Goal: Task Accomplishment & Management: Use online tool/utility

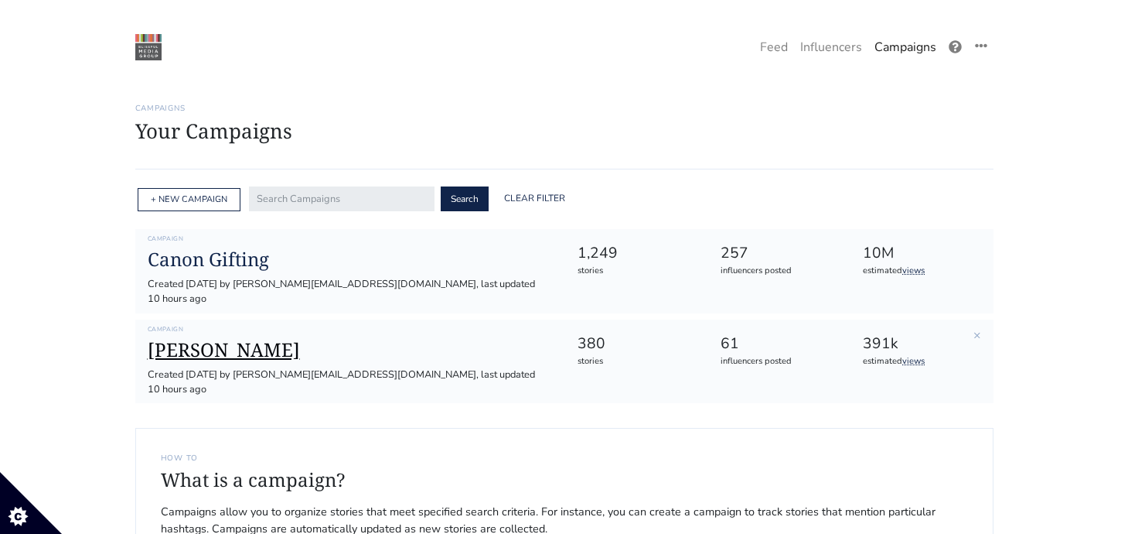
click at [163, 339] on h1 "[PERSON_NAME]" at bounding box center [350, 350] width 405 height 22
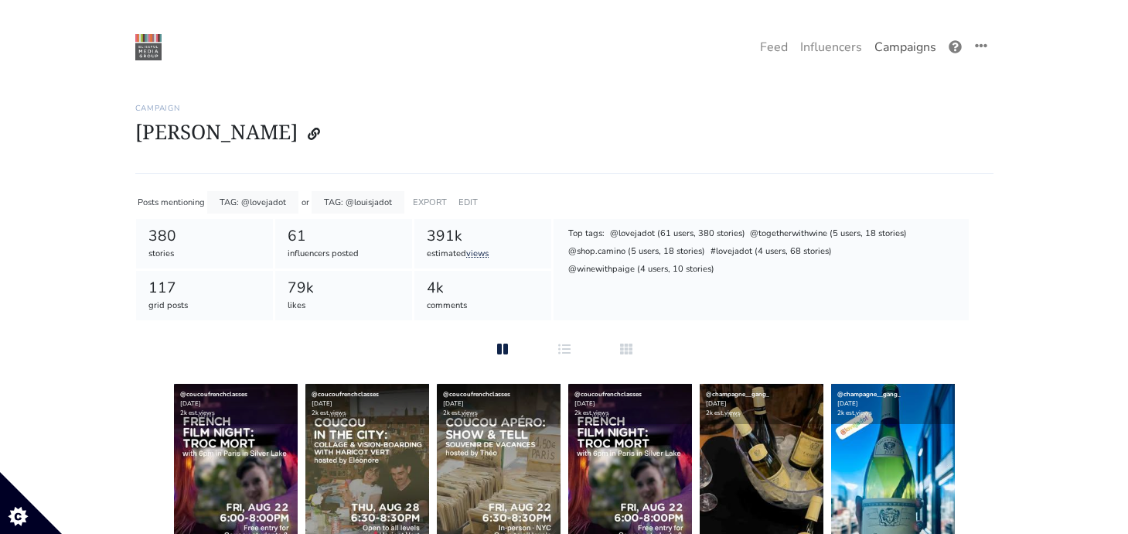
click at [909, 49] on link "Campaigns" at bounding box center [905, 47] width 74 height 31
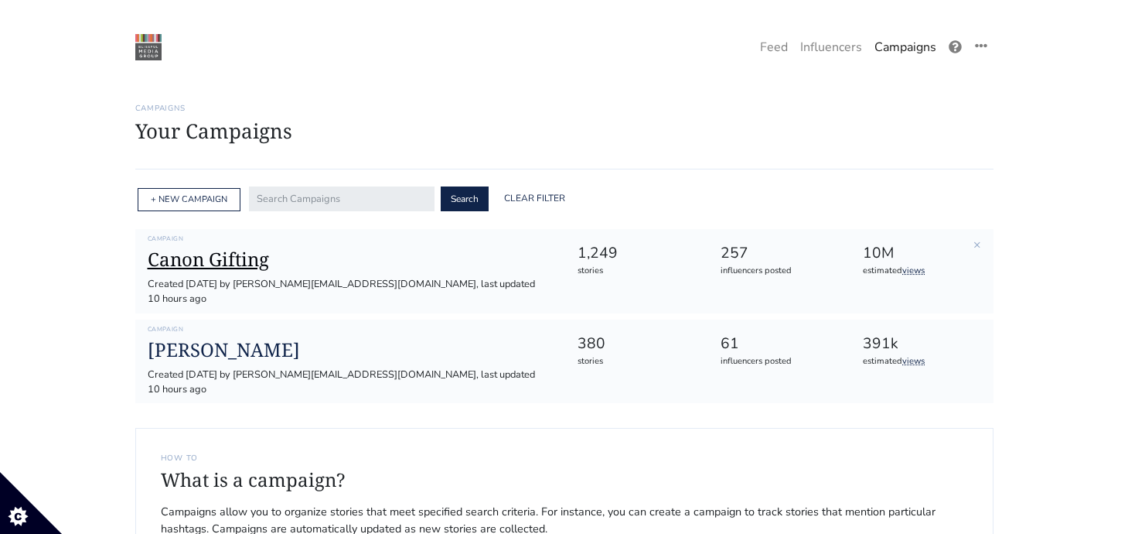
click at [205, 254] on h1 "Canon Gifting" at bounding box center [350, 259] width 405 height 22
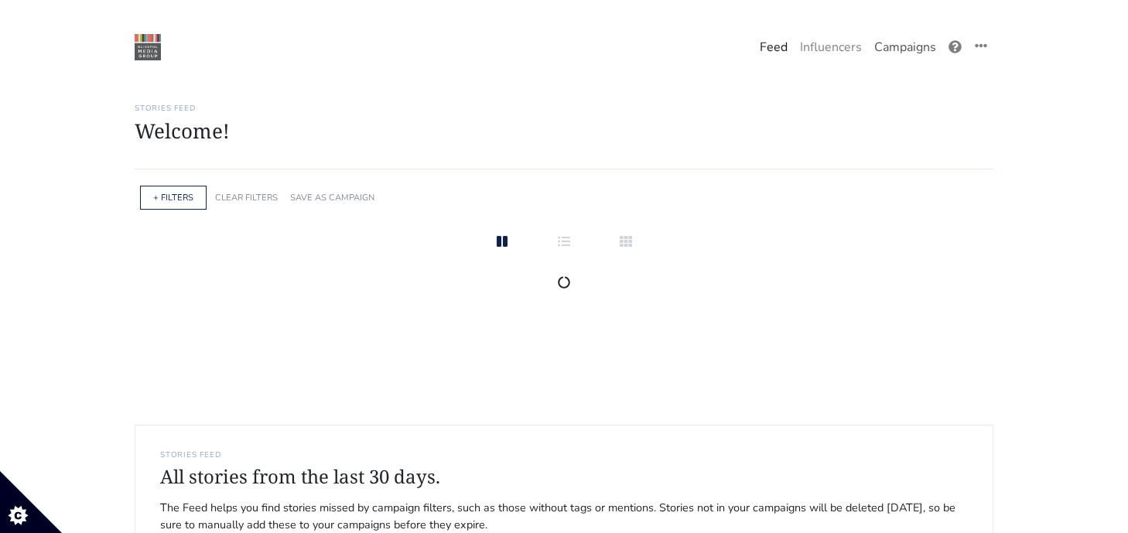
click at [923, 40] on link "Campaigns" at bounding box center [905, 47] width 74 height 31
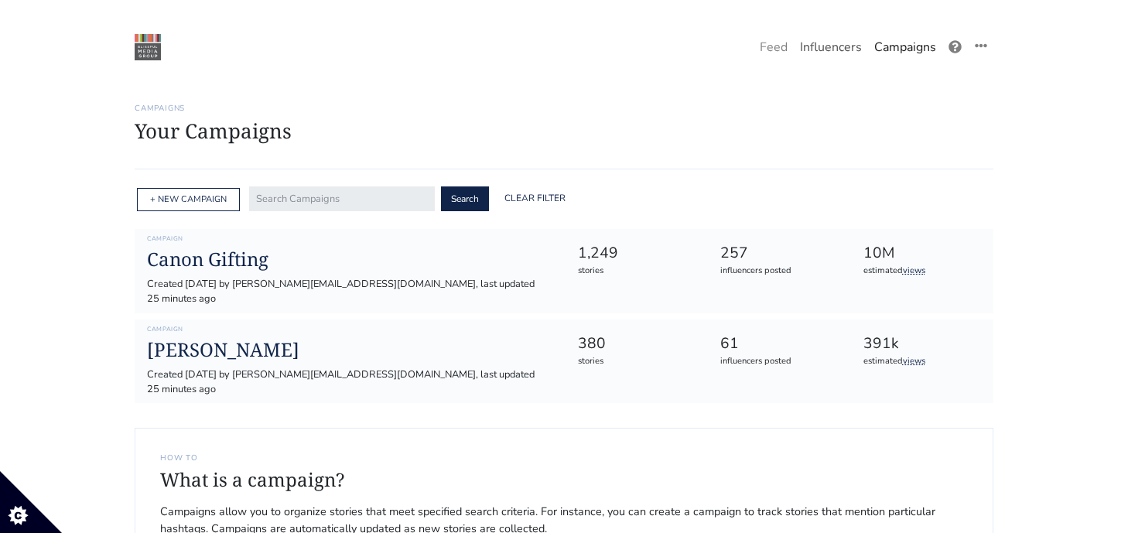
click at [822, 53] on link "Influencers" at bounding box center [830, 47] width 74 height 31
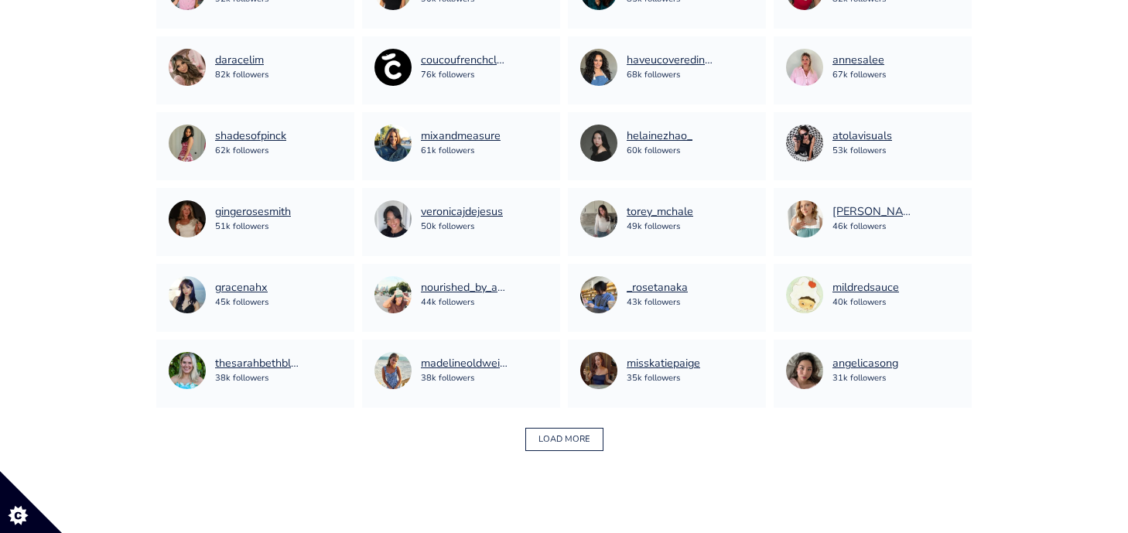
scroll to position [950, 0]
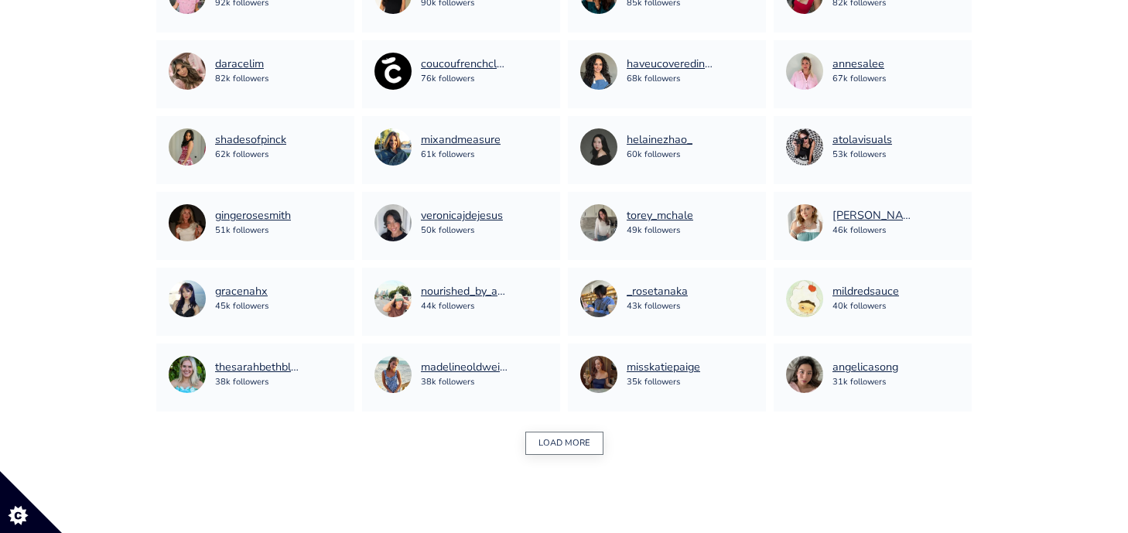
click at [576, 448] on button "LOAD MORE" at bounding box center [564, 444] width 78 height 24
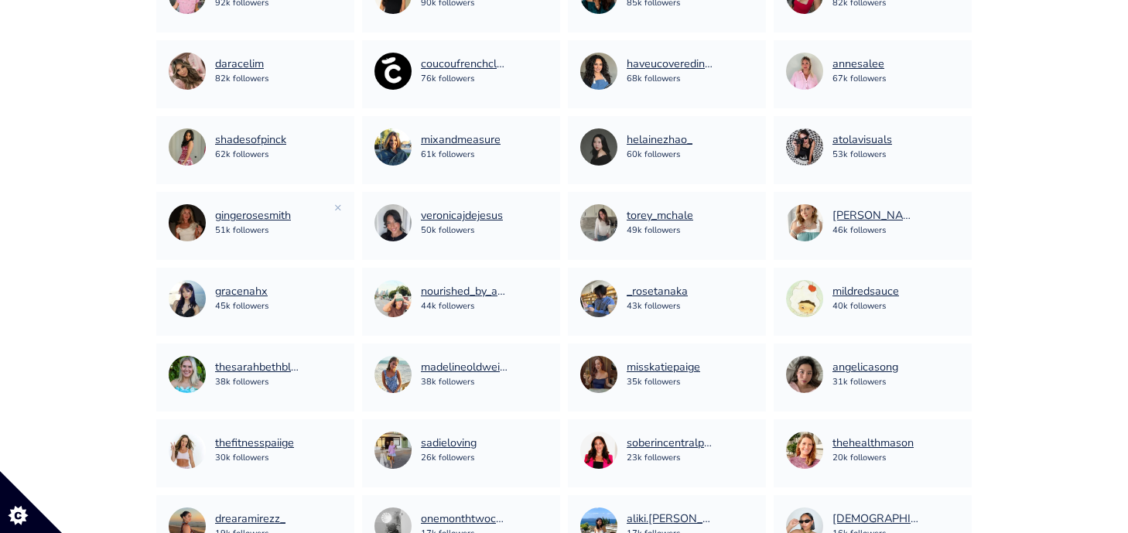
click at [333, 210] on div "gingerosesmith 51k followers" at bounding box center [255, 222] width 173 height 37
click at [960, 203] on div "chrissyandcrew 46k followers ×" at bounding box center [872, 226] width 198 height 68
click at [957, 206] on link "×" at bounding box center [955, 207] width 8 height 17
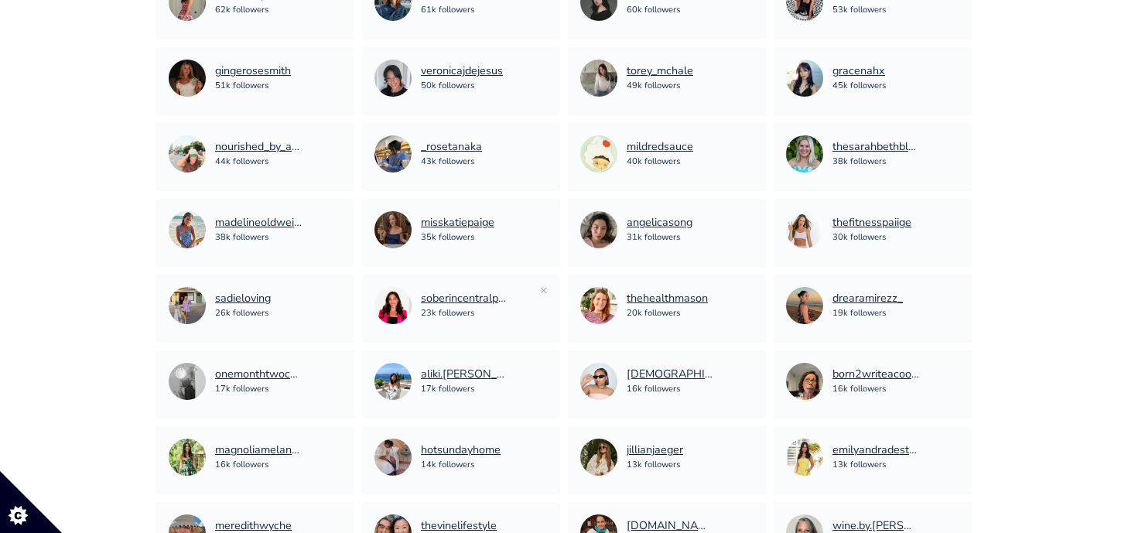
scroll to position [1064, 0]
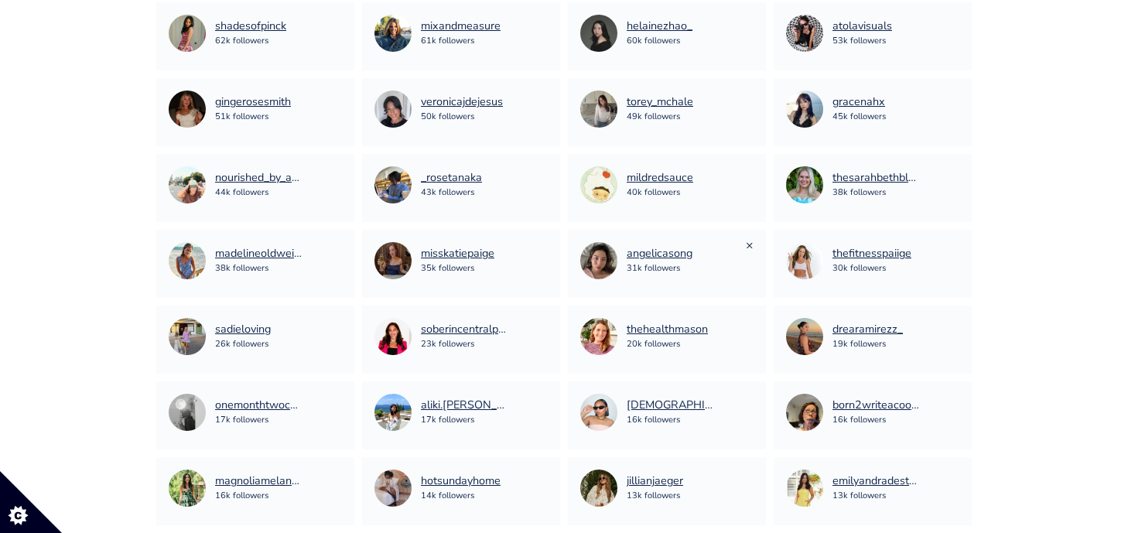
click at [749, 246] on link "×" at bounding box center [749, 245] width 8 height 17
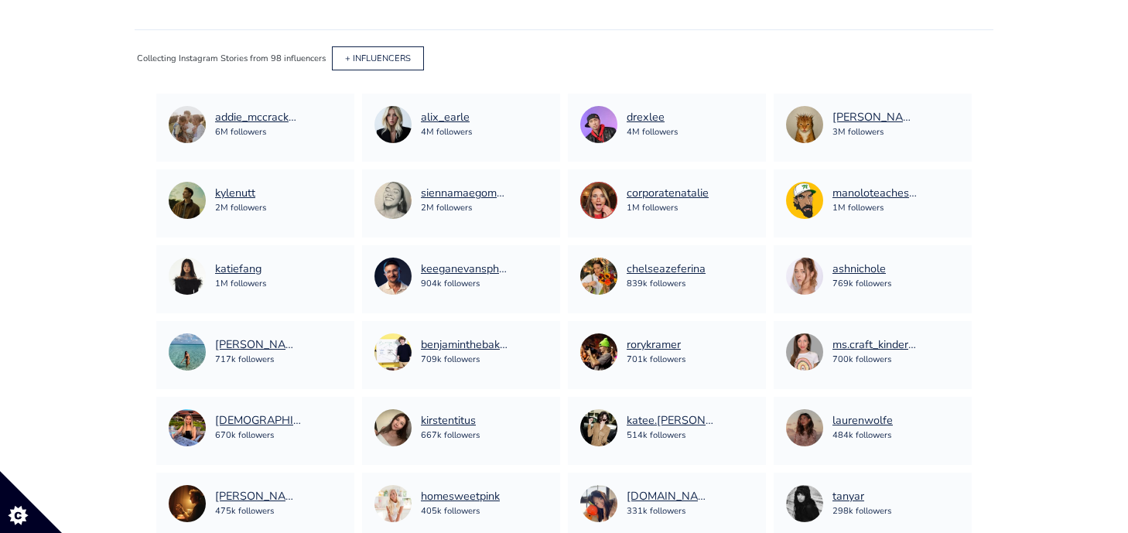
scroll to position [0, 0]
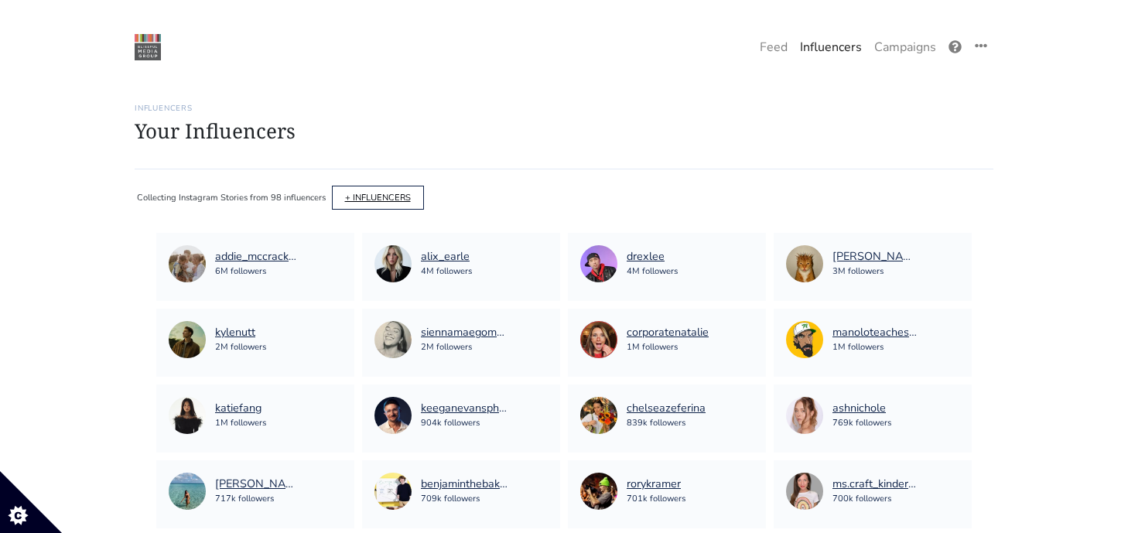
click at [374, 196] on link "+ INFLUENCERS" at bounding box center [378, 198] width 66 height 12
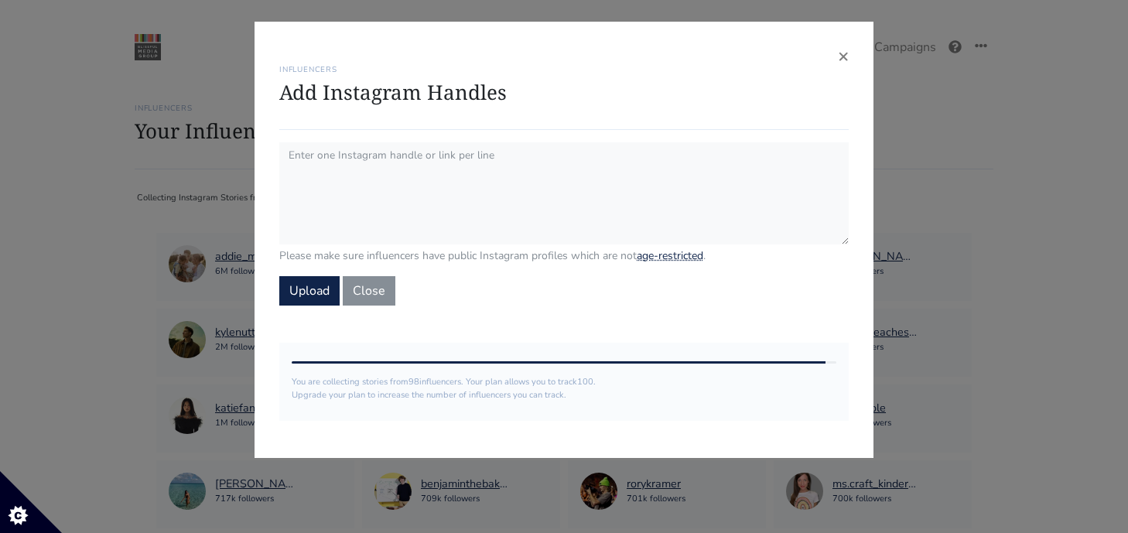
click at [851, 56] on div "× INFLUENCERS Add Instagram Handles Please make sure influencers have public In…" at bounding box center [563, 240] width 619 height 436
click at [839, 54] on span "×" at bounding box center [843, 55] width 11 height 25
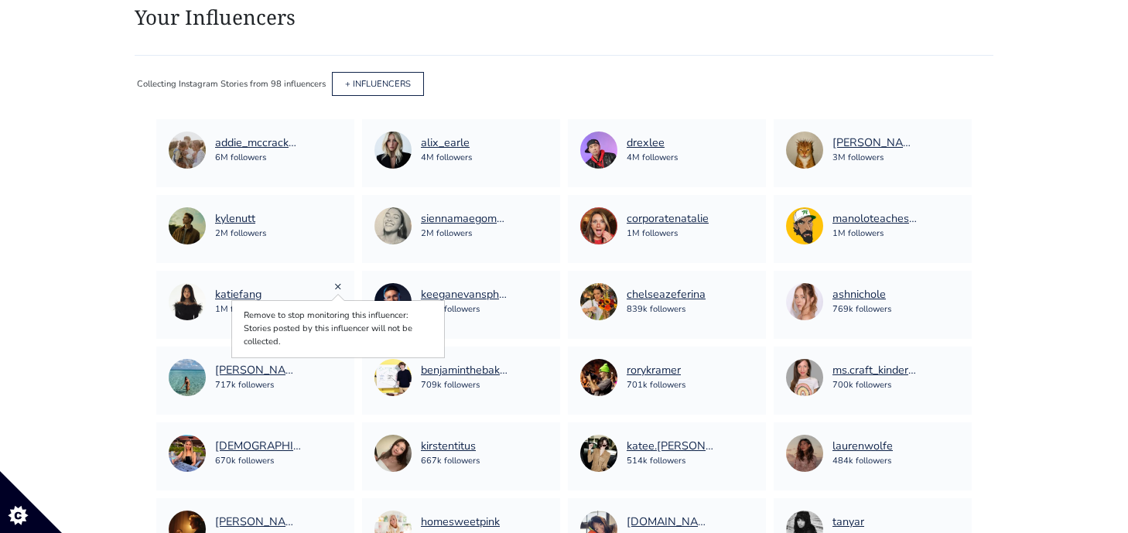
scroll to position [177, 0]
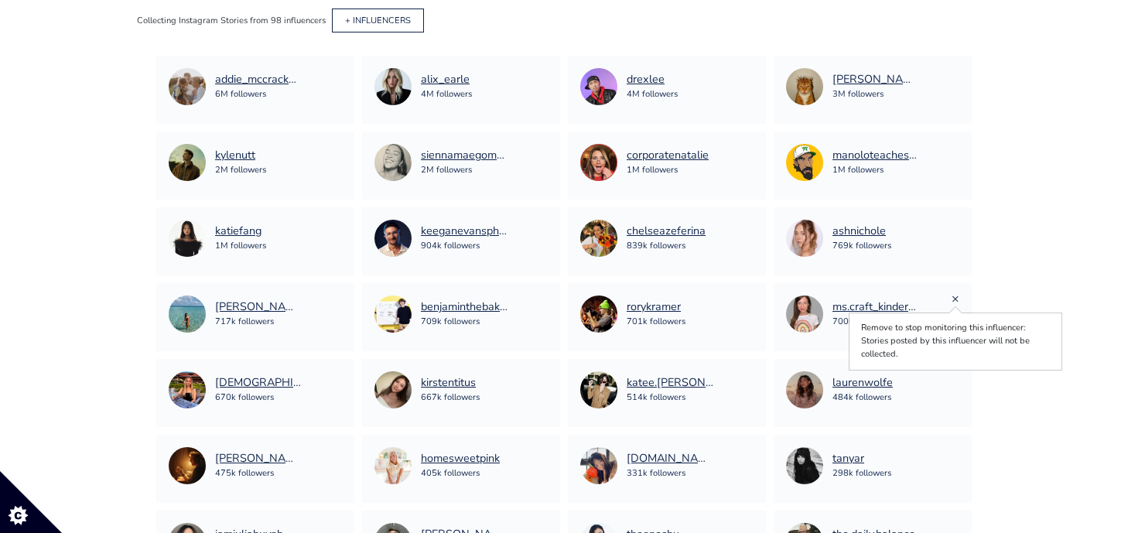
click at [957, 297] on link "×" at bounding box center [955, 298] width 8 height 17
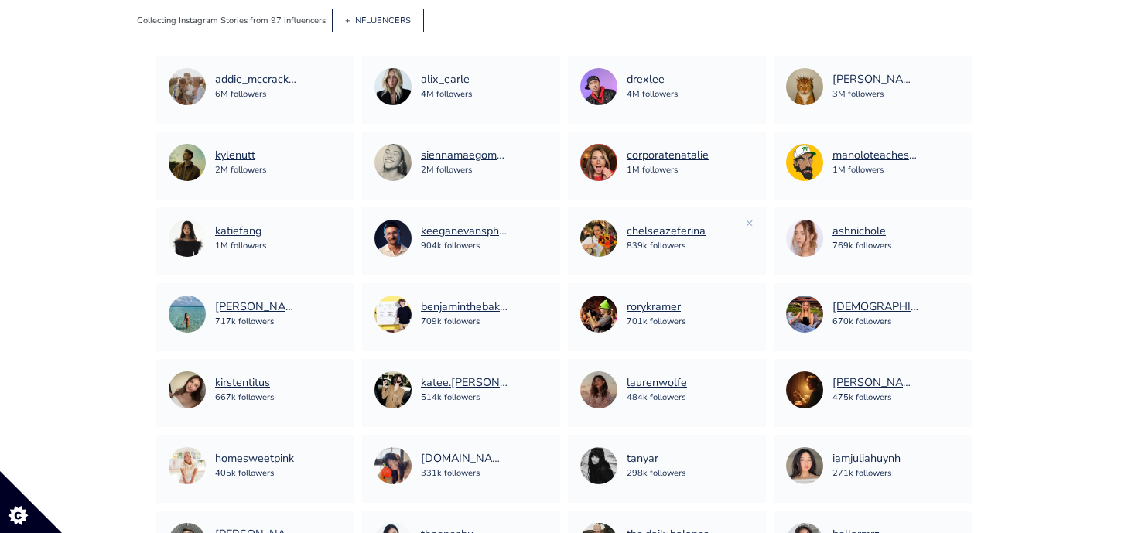
scroll to position [0, 0]
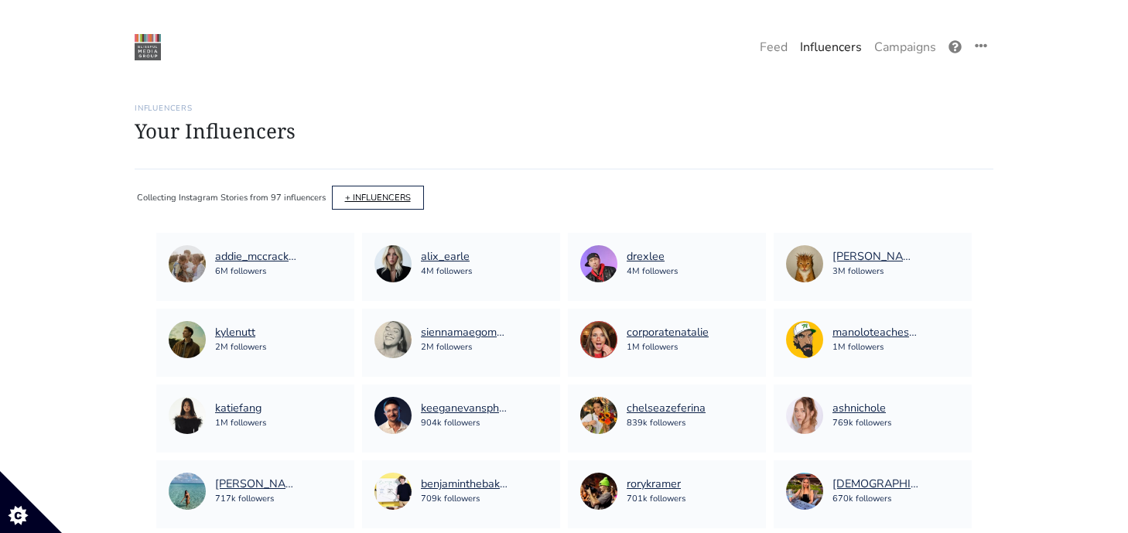
click at [378, 195] on link "+ INFLUENCERS" at bounding box center [378, 198] width 66 height 12
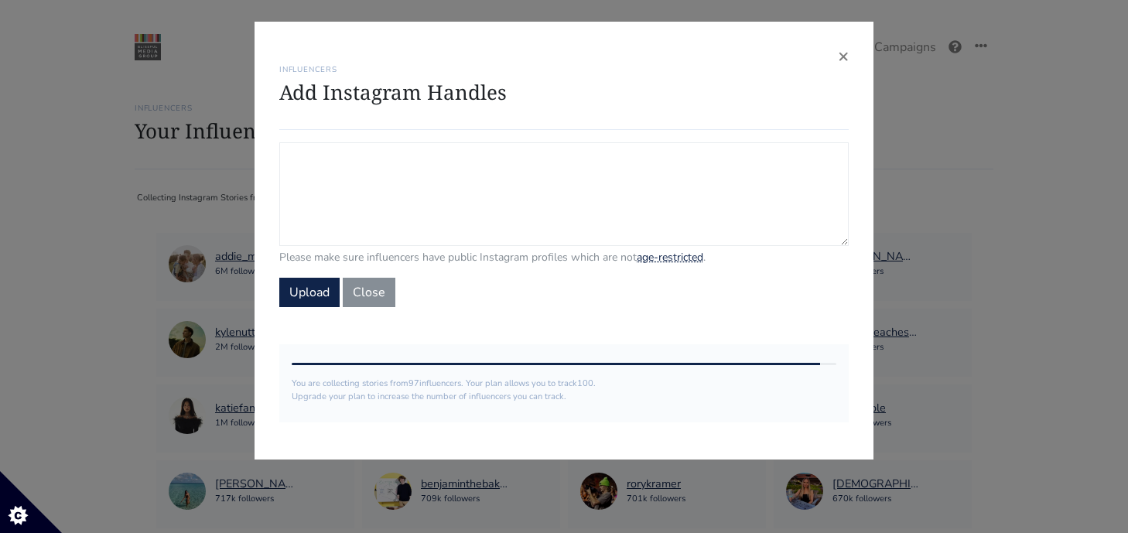
click at [399, 195] on textarea "Campaign Influencers (optional) Only stories from these influencers will be inc…" at bounding box center [563, 194] width 569 height 104
paste textarea "wakenradiate walleats garnishwithgabriella"
type textarea "wakenradiate walleats garnishwithgabriella"
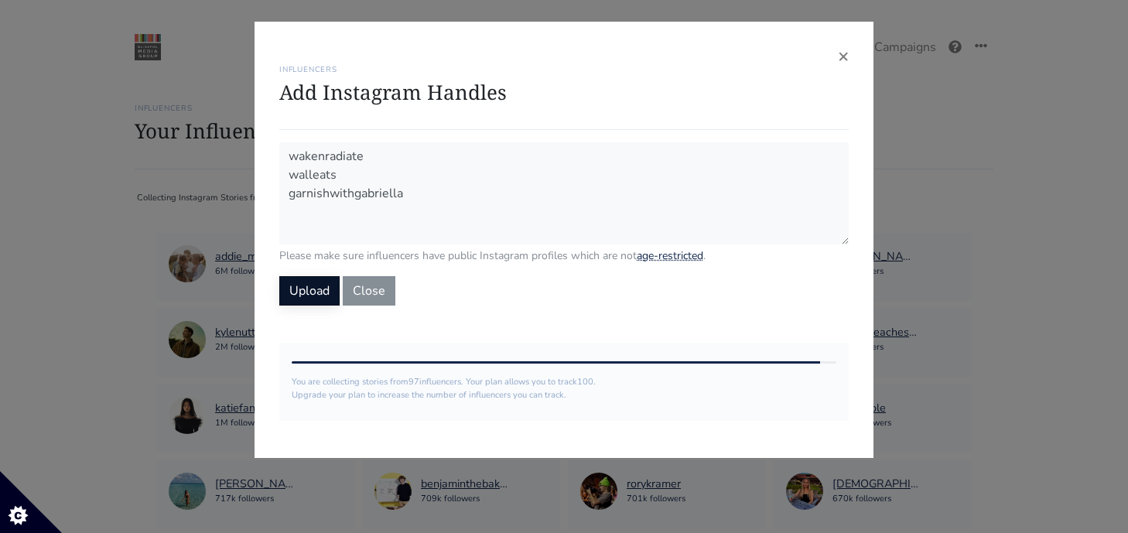
click at [308, 288] on button "Upload" at bounding box center [309, 290] width 60 height 29
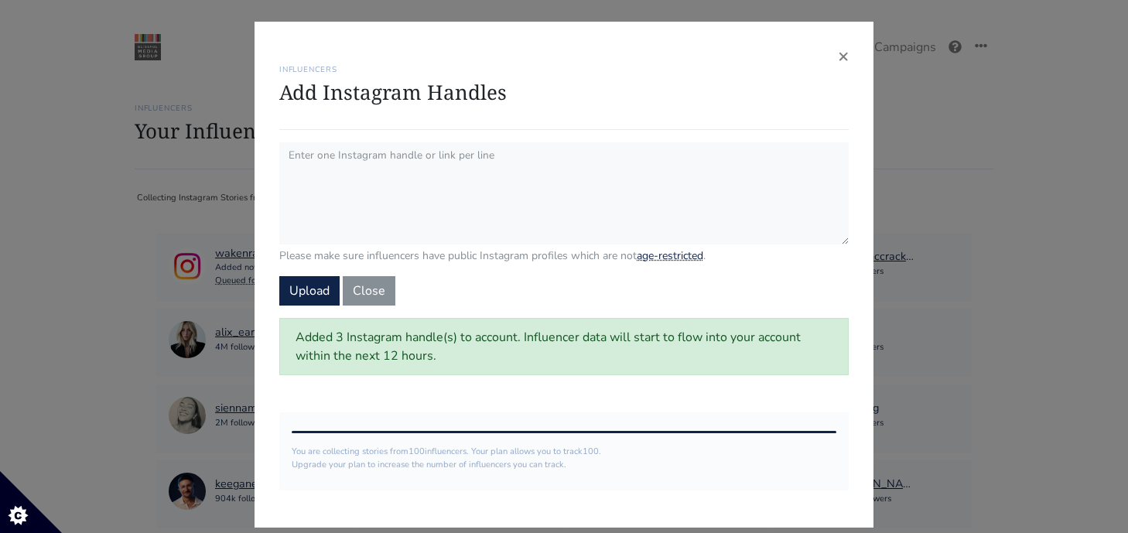
click at [1093, 244] on div "× INFLUENCERS Add Instagram Handles Please make sure influencers have public In…" at bounding box center [564, 266] width 1128 height 533
